Goal: Information Seeking & Learning: Find specific page/section

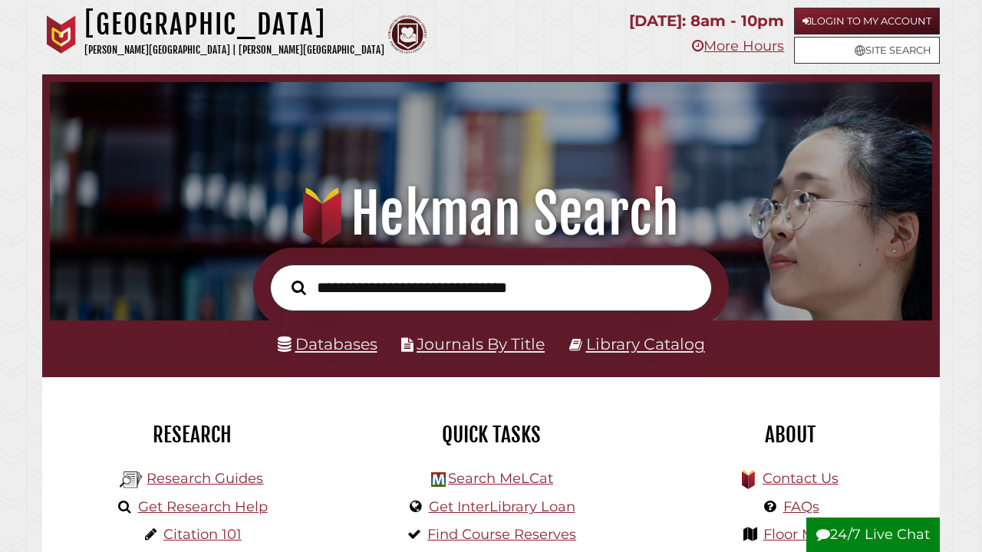
scroll to position [291, 874]
click at [331, 348] on link "Databases" at bounding box center [328, 343] width 100 height 19
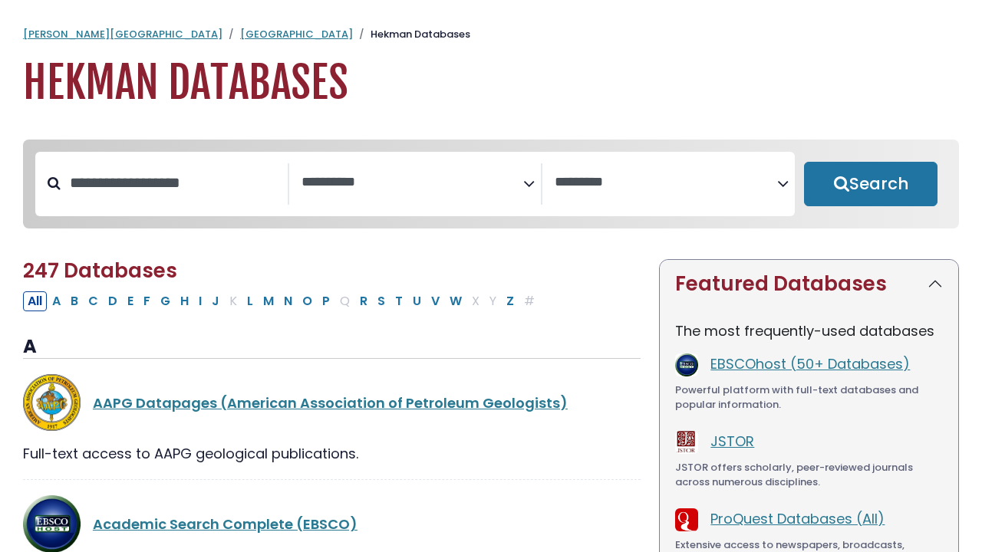
select select "Database Subject Filter"
select select "Database Vendors Filter"
click at [176, 162] on div "**********" at bounding box center [414, 184] width 759 height 64
click at [174, 187] on input "Search database by title or keyword" at bounding box center [174, 182] width 227 height 25
type input "*********"
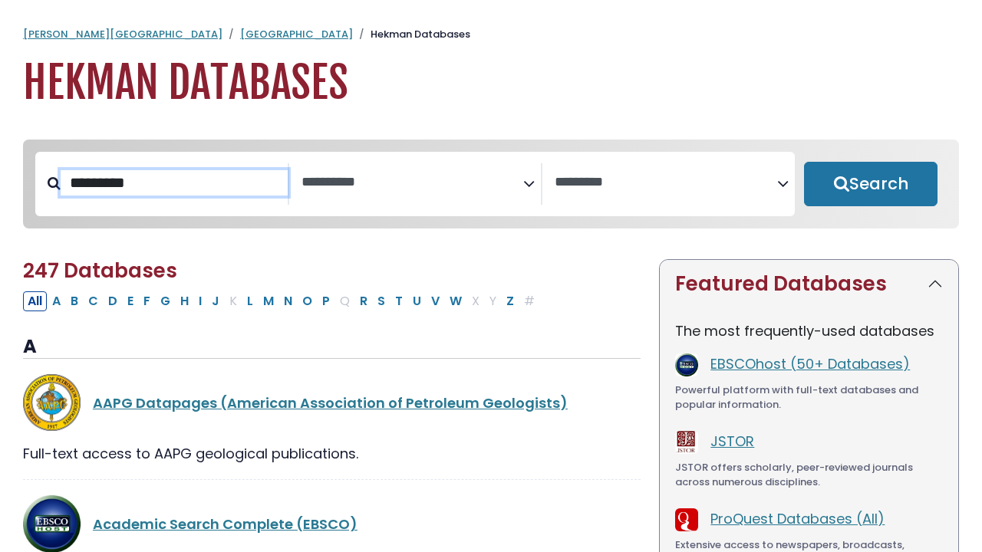
click at [871, 185] on button "Search" at bounding box center [870, 184] width 133 height 44
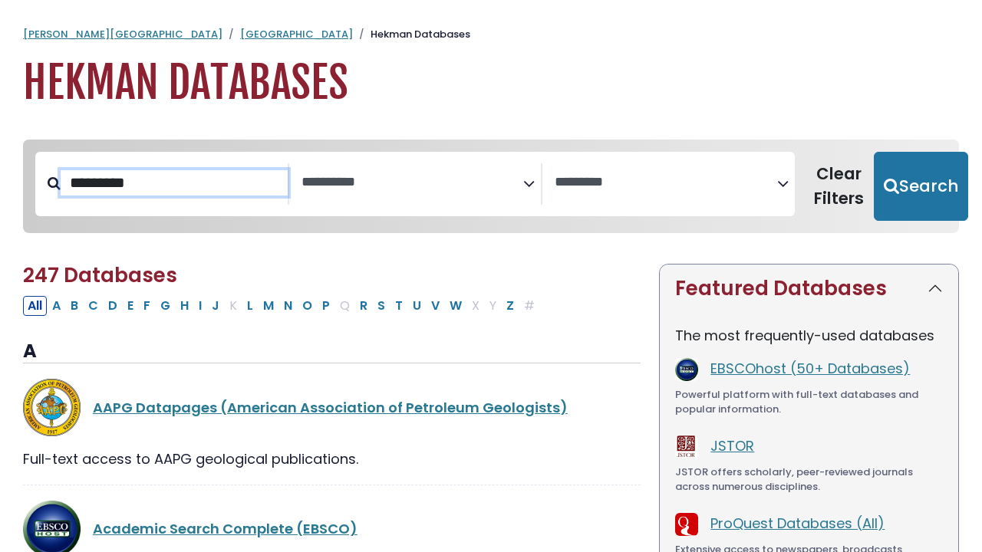
select select "Database Subject Filter"
select select "Database Vendors Filter"
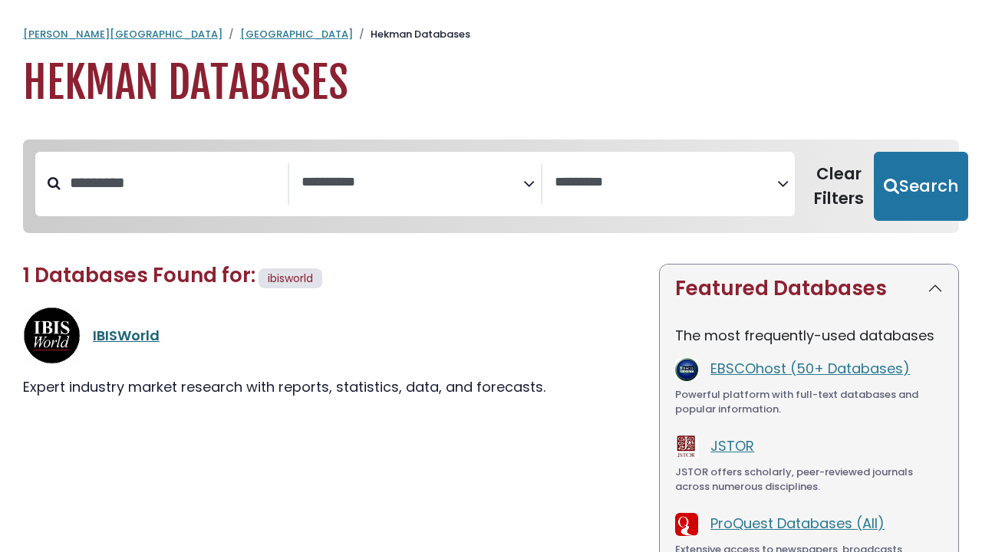
click at [112, 336] on link "IBISWorld" at bounding box center [126, 335] width 67 height 19
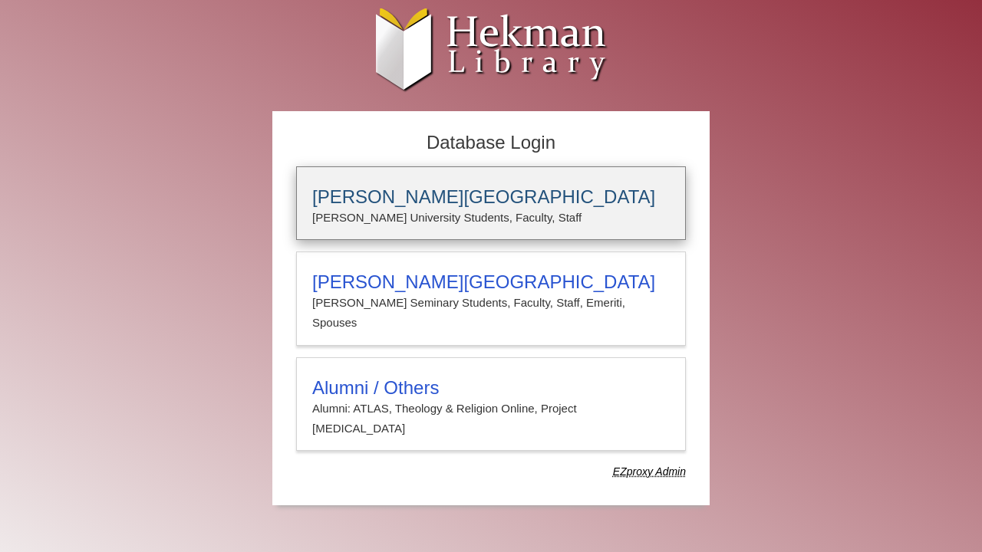
click at [434, 181] on div "Calvin University Calvin University Students, Faculty, Staff" at bounding box center [491, 203] width 390 height 74
